Goal: Task Accomplishment & Management: Manage account settings

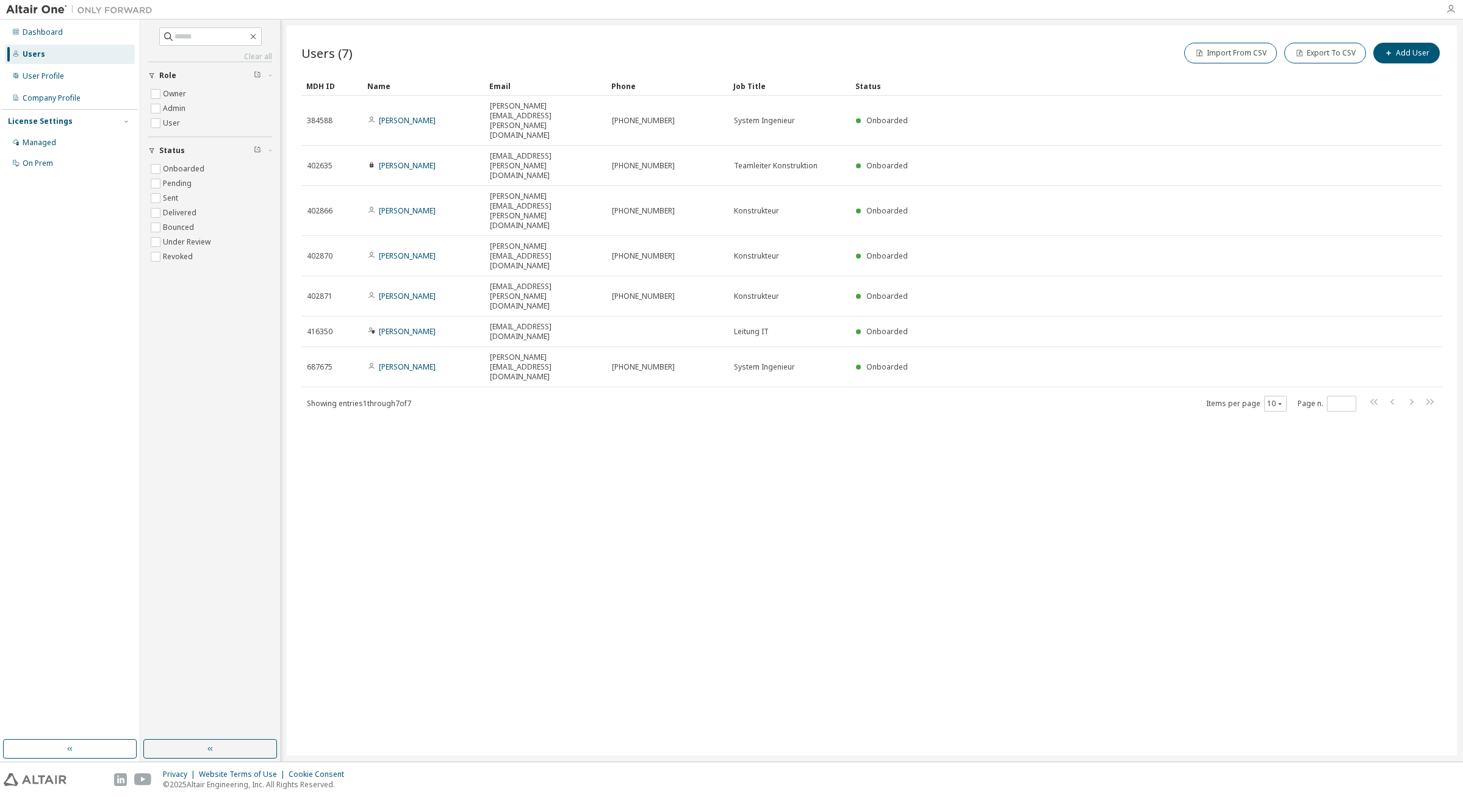
click at [1449, 9] on icon "button" at bounding box center [1450, 9] width 10 height 10
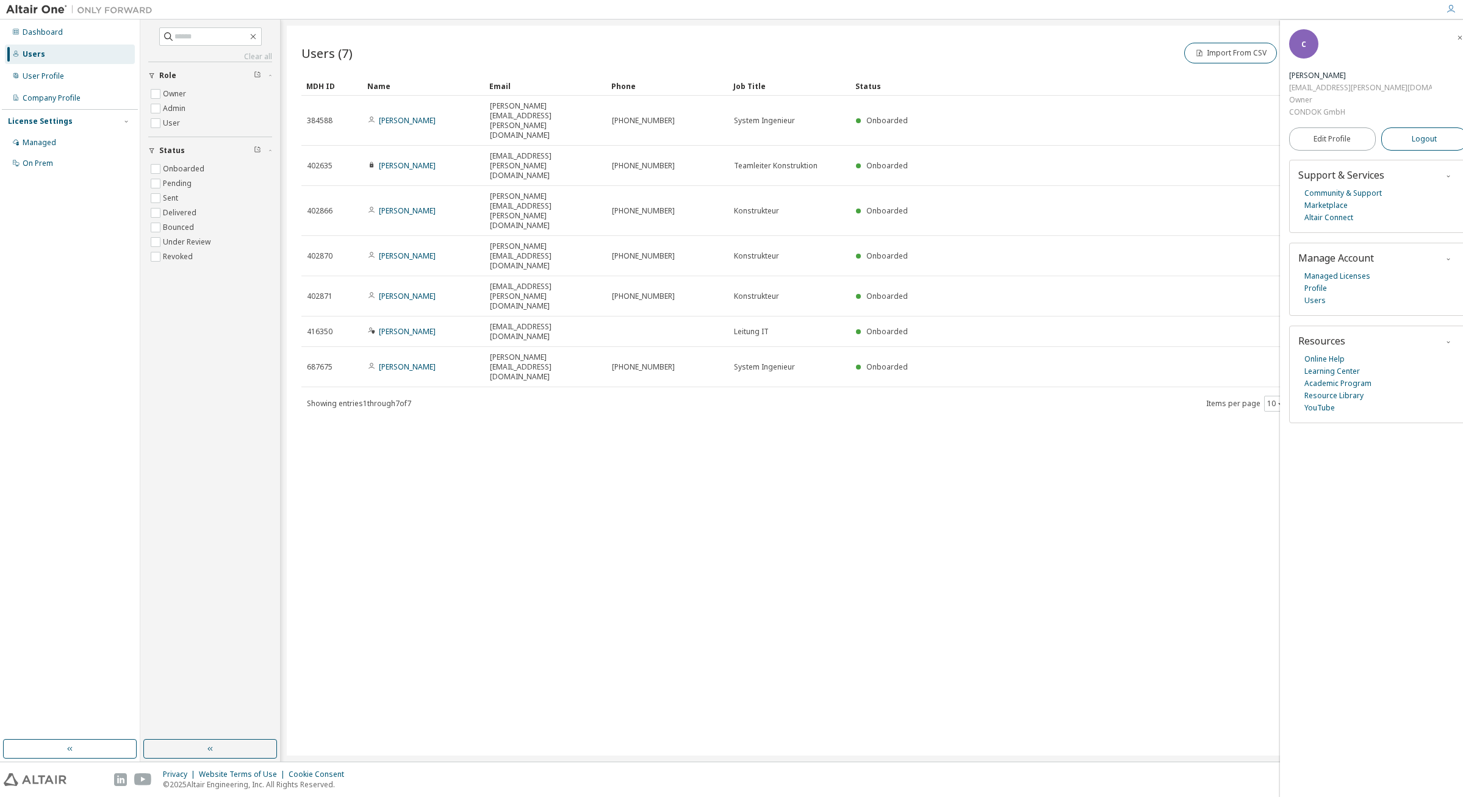
click at [1413, 133] on span "Logout" at bounding box center [1423, 139] width 25 height 12
